Goal: Information Seeking & Learning: Learn about a topic

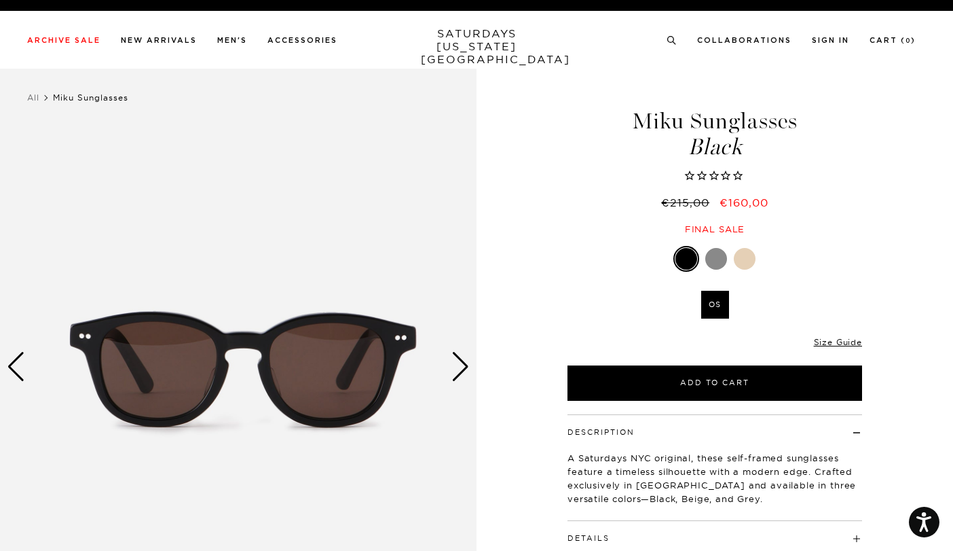
click at [464, 370] on div "Next slide" at bounding box center [461, 367] width 18 height 30
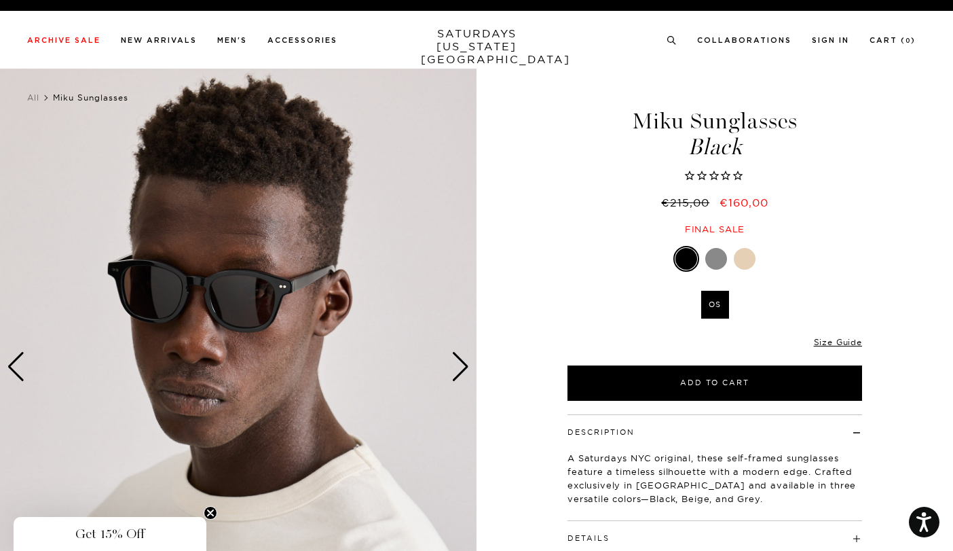
click at [464, 370] on div "Next slide" at bounding box center [461, 367] width 18 height 30
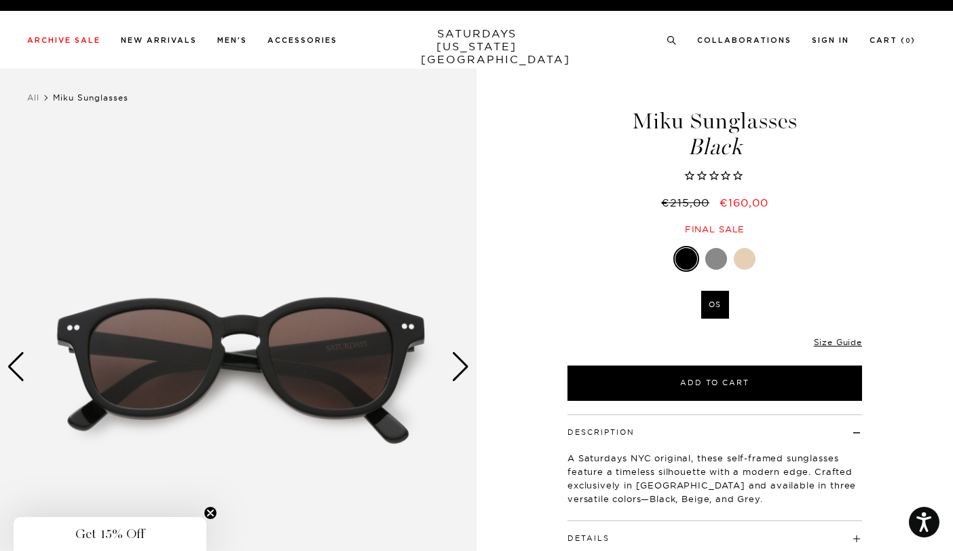
click at [855, 536] on h4 "Details" at bounding box center [715, 532] width 295 height 22
click at [589, 537] on button "Details" at bounding box center [589, 537] width 42 height 7
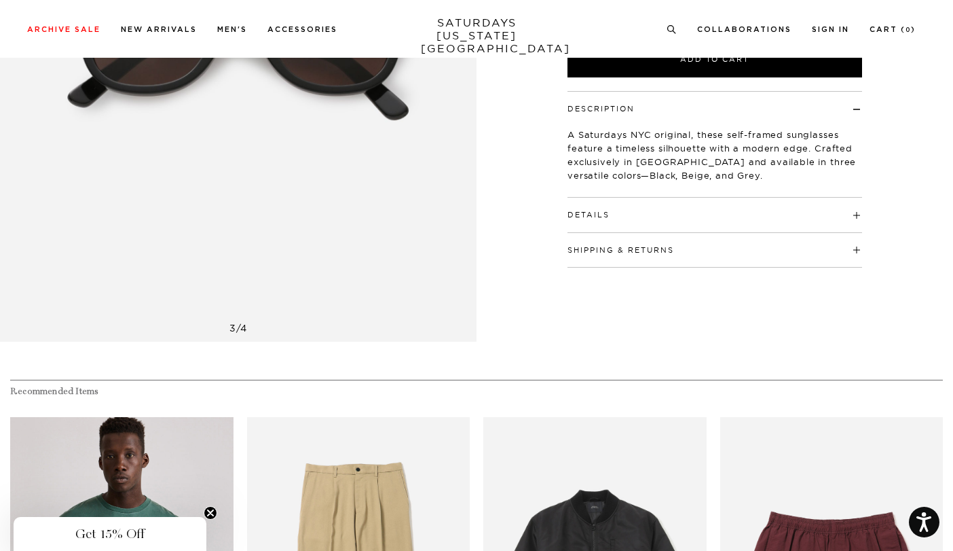
scroll to position [455, 0]
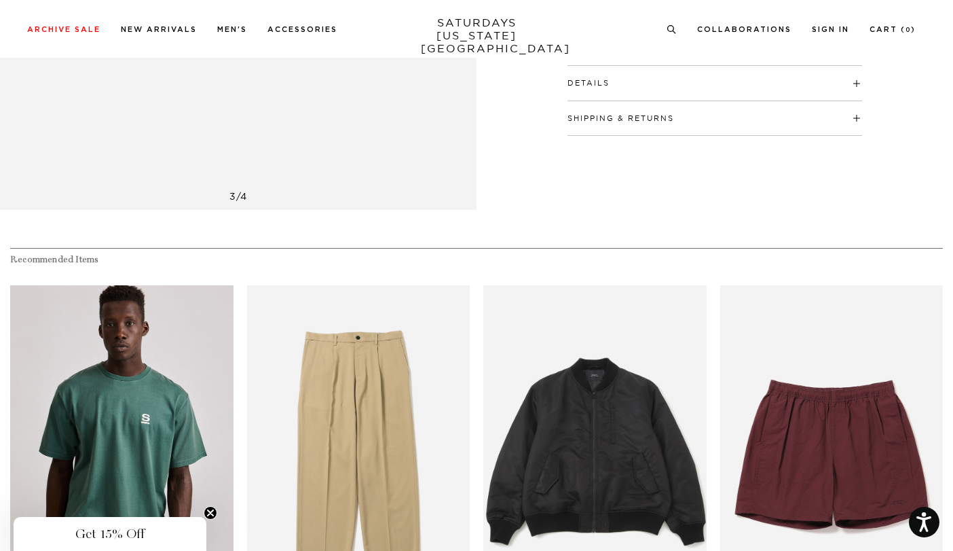
click at [619, 81] on h4 "Details" at bounding box center [715, 77] width 295 height 22
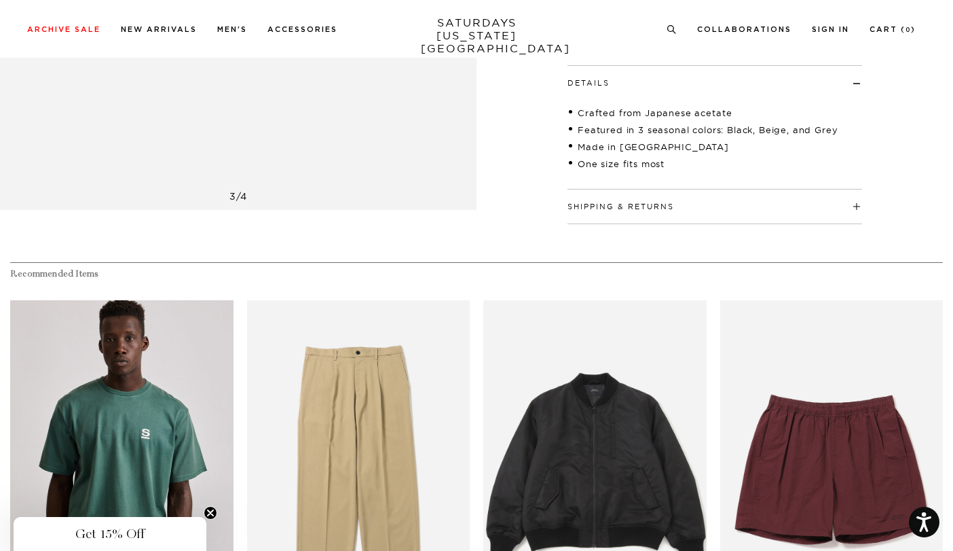
click at [619, 81] on h4 "Details" at bounding box center [715, 77] width 295 height 22
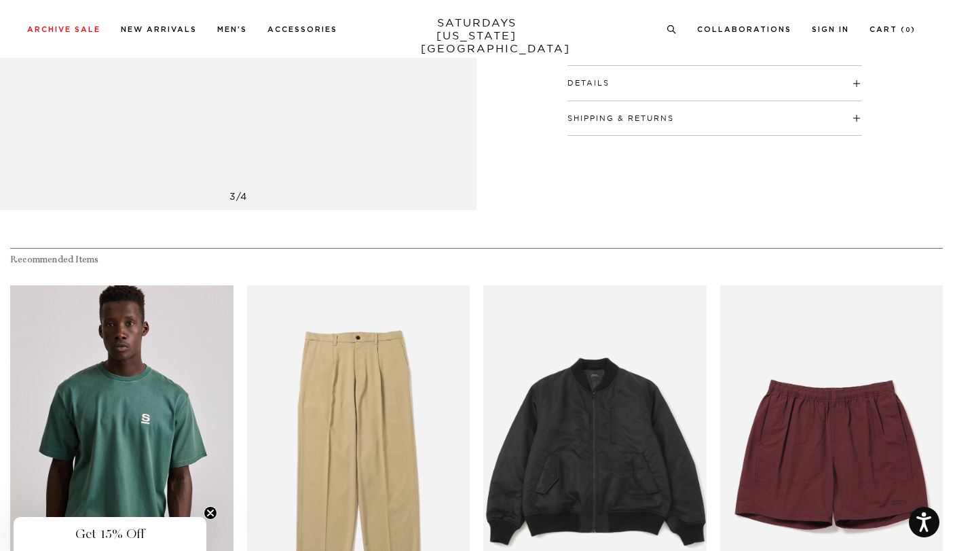
click at [601, 117] on button "Shipping & Returns" at bounding box center [621, 118] width 107 height 7
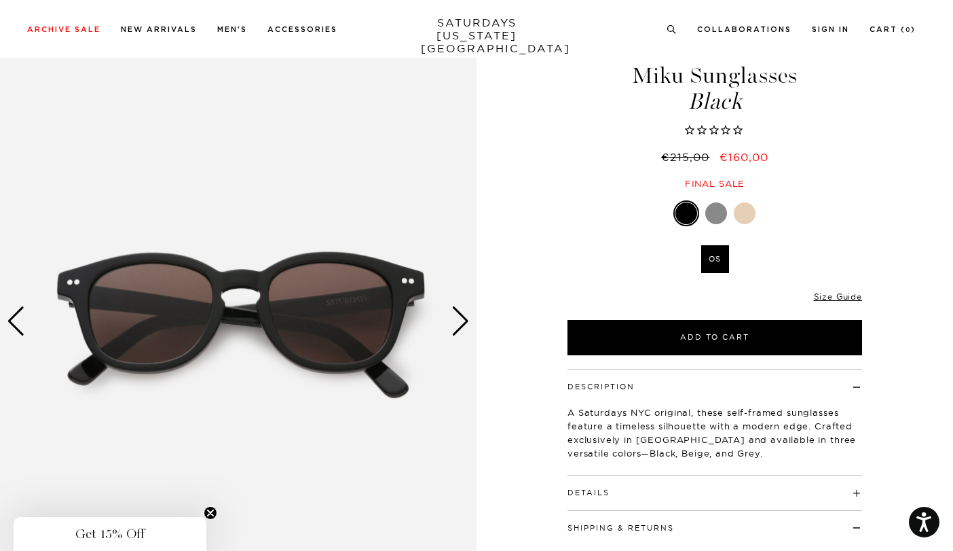
scroll to position [0, 0]
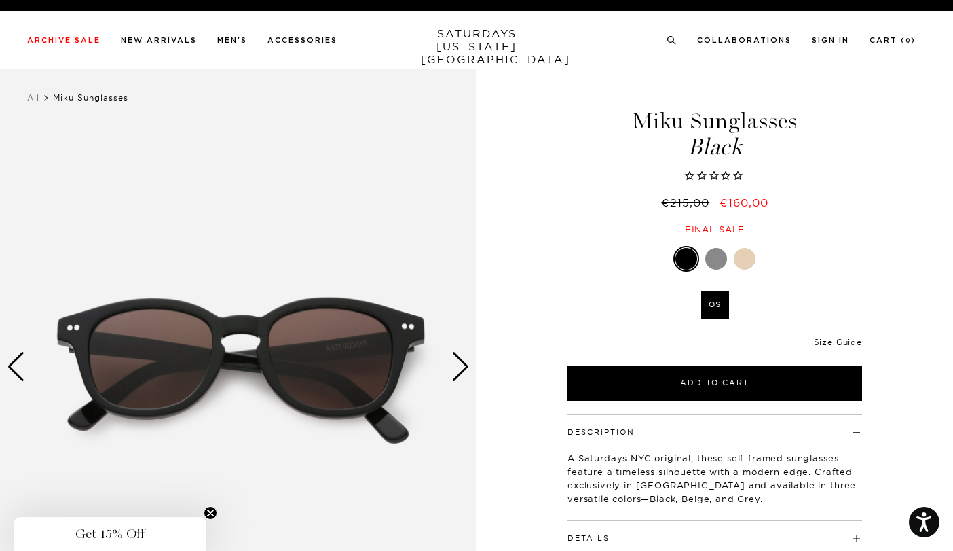
click at [462, 369] on div "Next slide" at bounding box center [461, 367] width 18 height 30
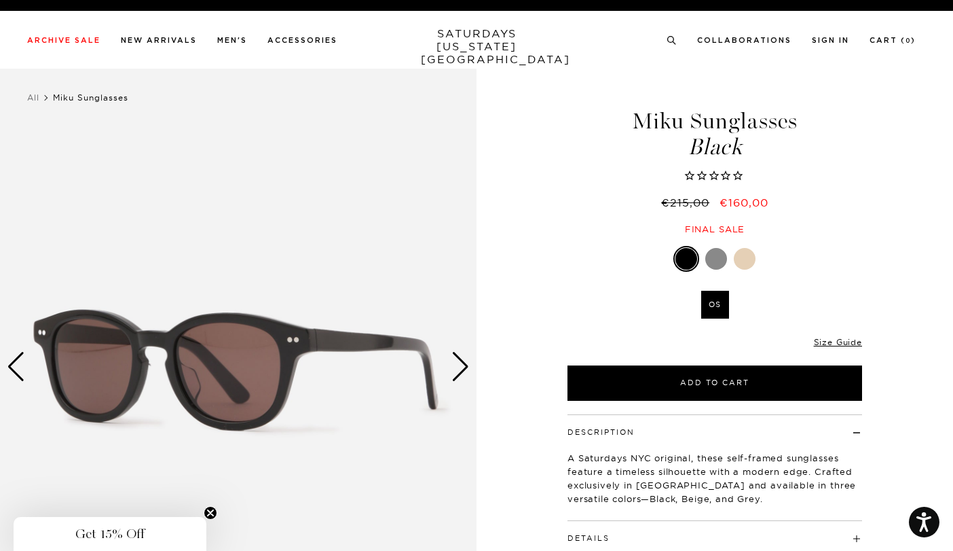
click at [467, 371] on div "Next slide" at bounding box center [461, 367] width 18 height 30
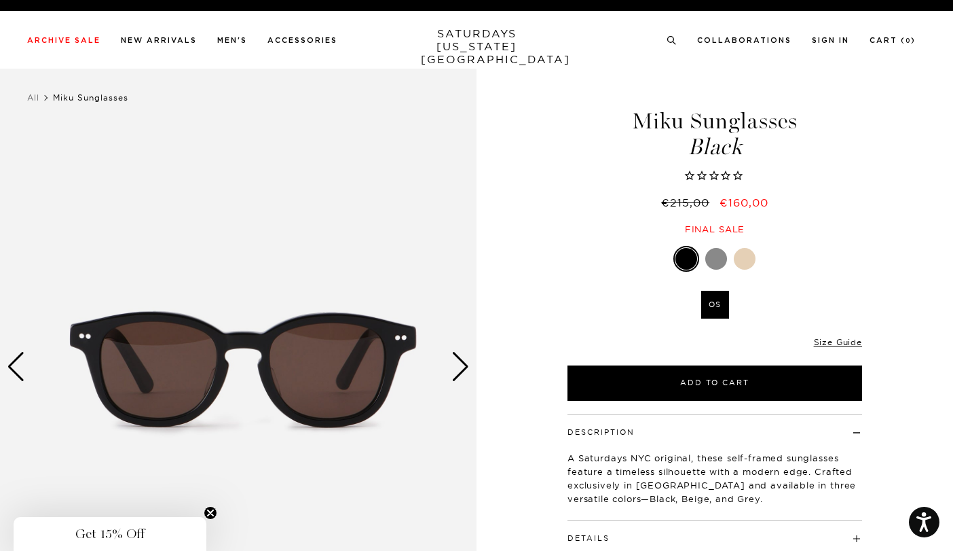
click at [467, 371] on div "Next slide" at bounding box center [461, 367] width 18 height 30
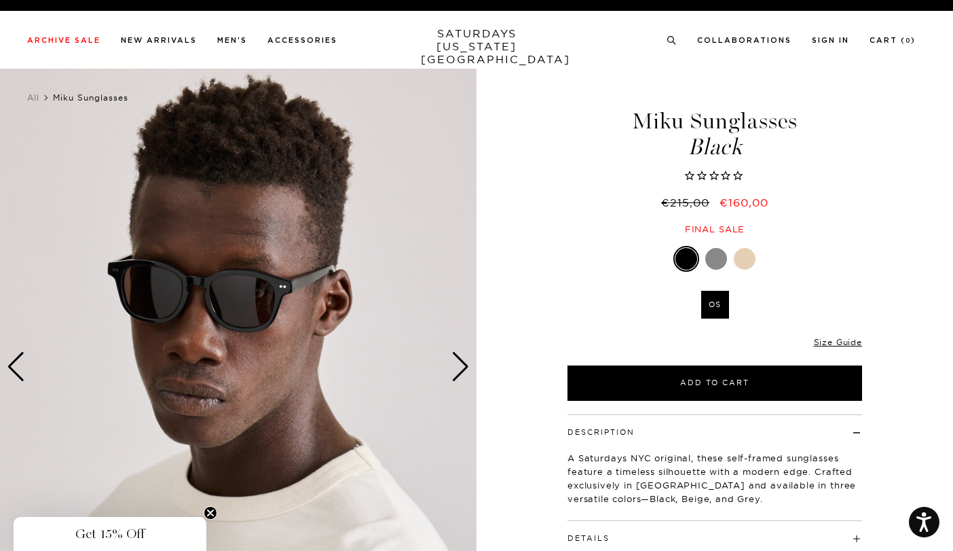
click at [467, 371] on div "Next slide" at bounding box center [461, 367] width 18 height 30
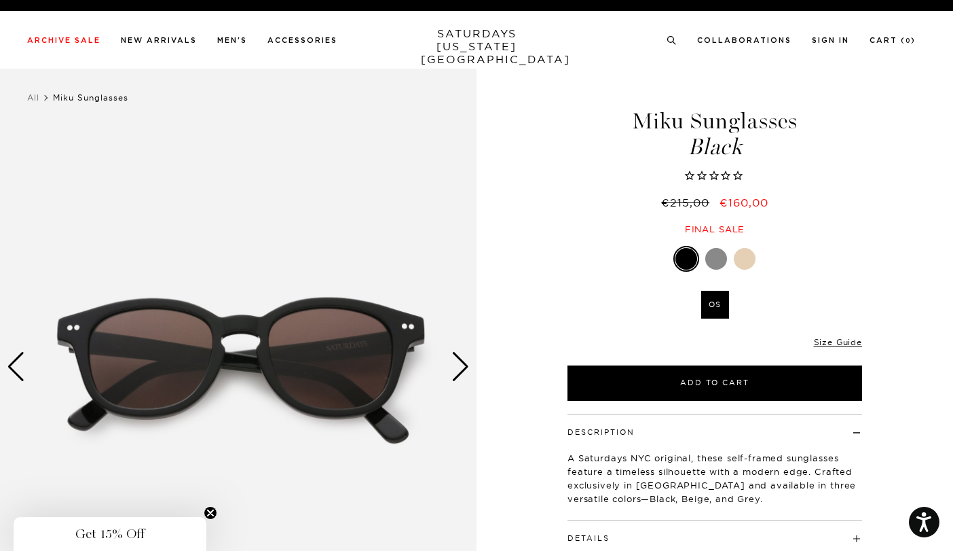
click at [467, 371] on div "Next slide" at bounding box center [461, 367] width 18 height 30
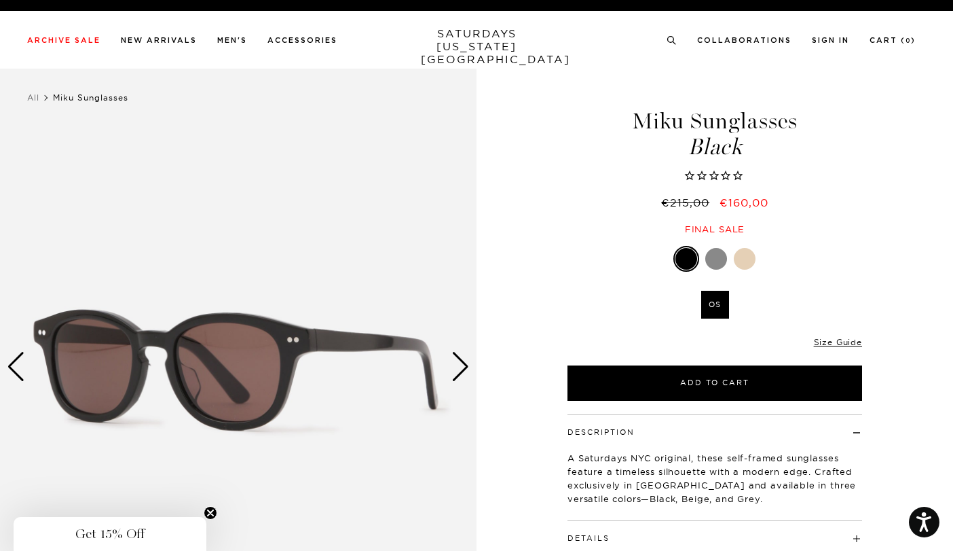
click at [467, 371] on div "Next slide" at bounding box center [461, 367] width 18 height 30
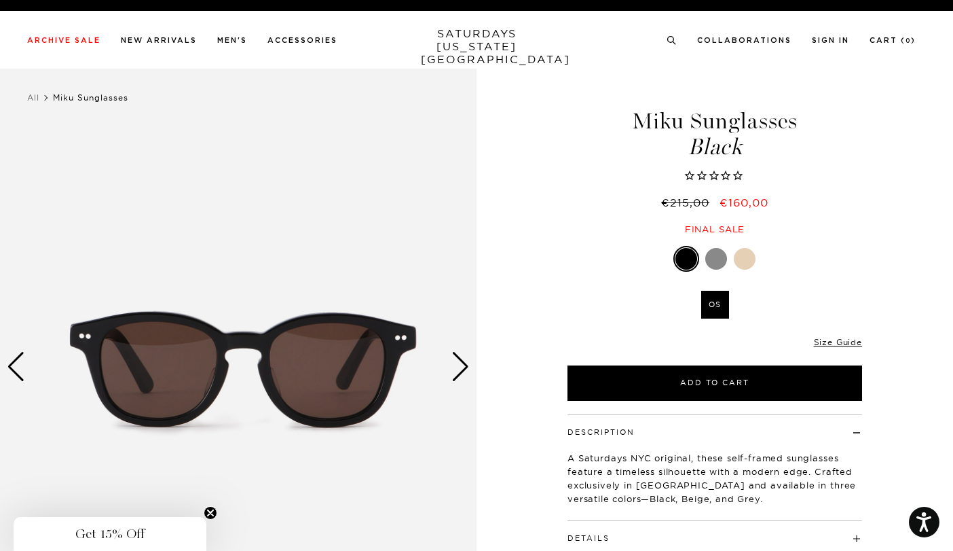
click at [467, 371] on div "Next slide" at bounding box center [461, 367] width 18 height 30
